Goal: Book appointment/travel/reservation

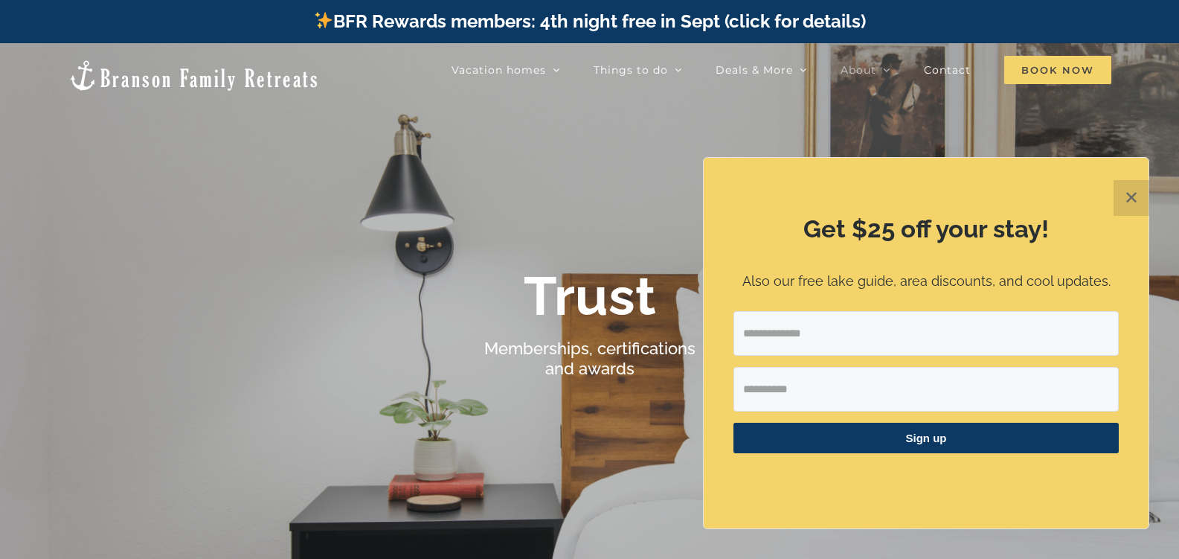
click at [1055, 61] on span "Book Now" at bounding box center [1057, 70] width 107 height 28
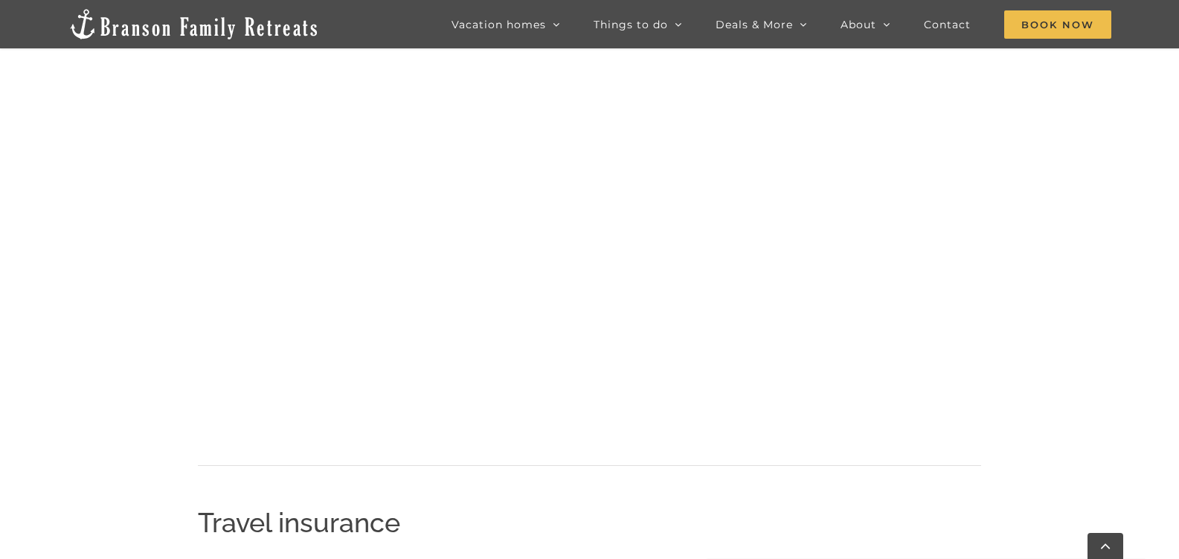
scroll to position [1081, 0]
